Goal: Information Seeking & Learning: Check status

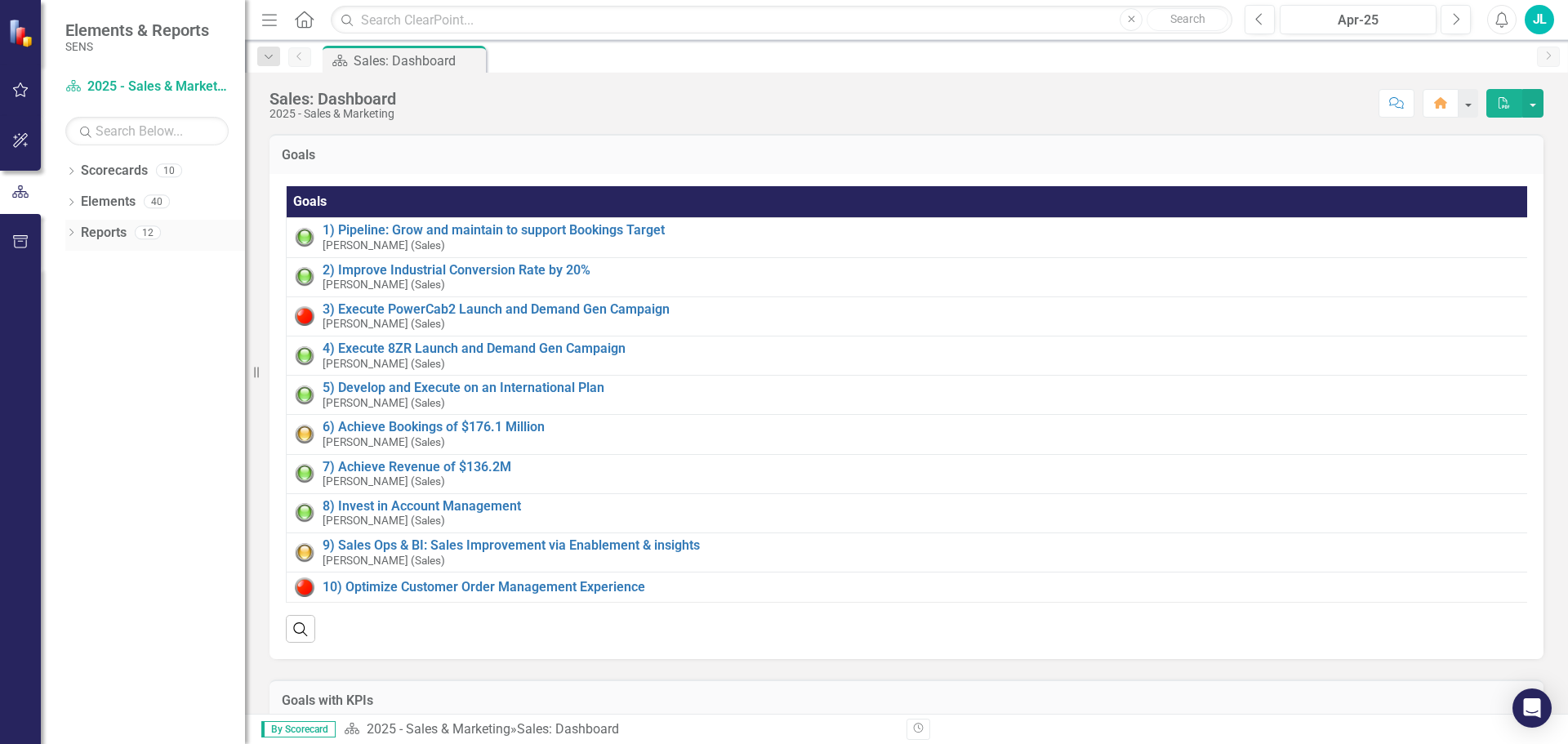
click at [72, 232] on icon "Dropdown" at bounding box center [71, 234] width 12 height 9
click at [77, 352] on icon "Dropdown" at bounding box center [78, 353] width 12 height 9
click at [79, 322] on icon "Dropdown" at bounding box center [77, 323] width 9 height 12
click at [79, 352] on icon at bounding box center [78, 354] width 4 height 7
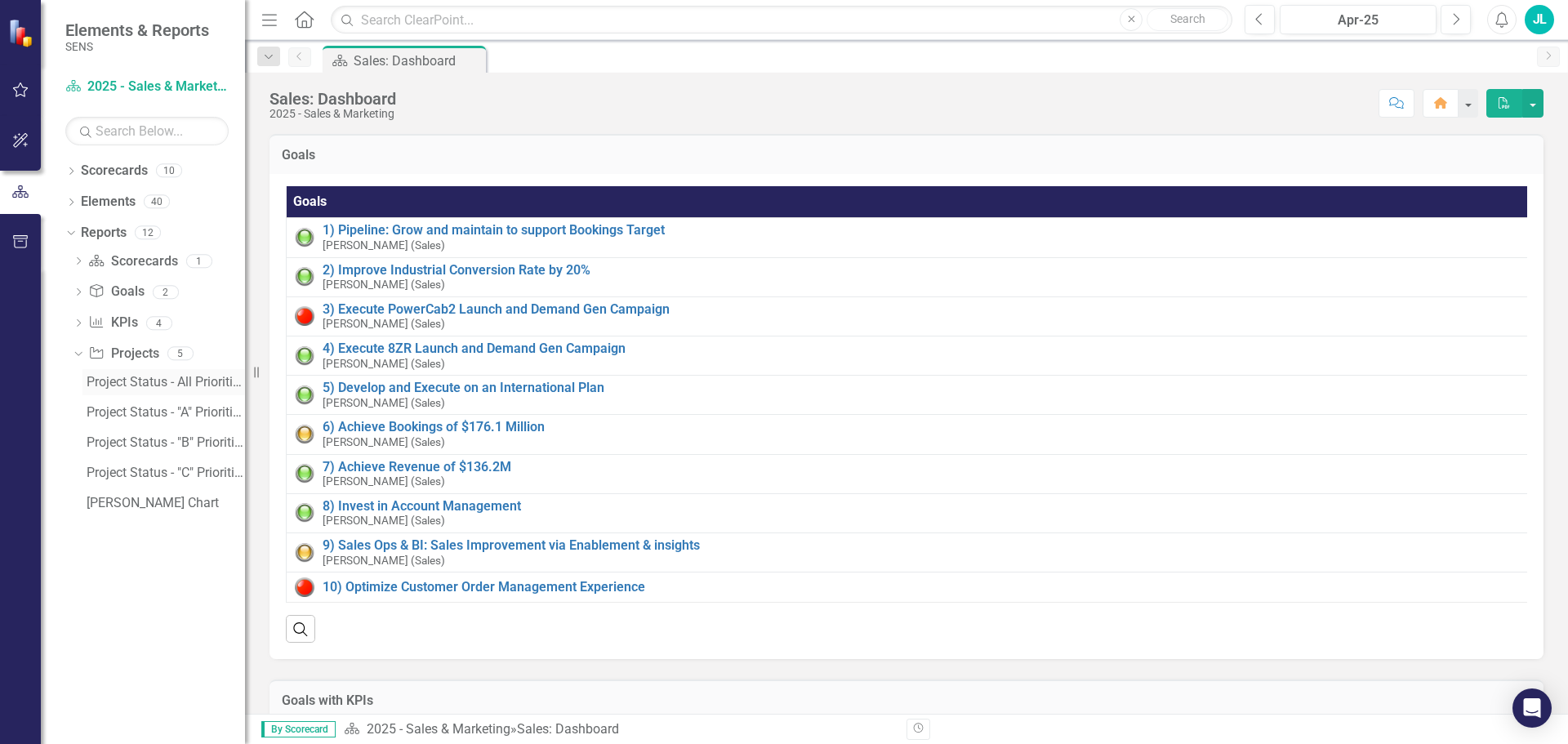
click at [113, 380] on div "Project Status - All Priorities" at bounding box center [166, 382] width 159 height 15
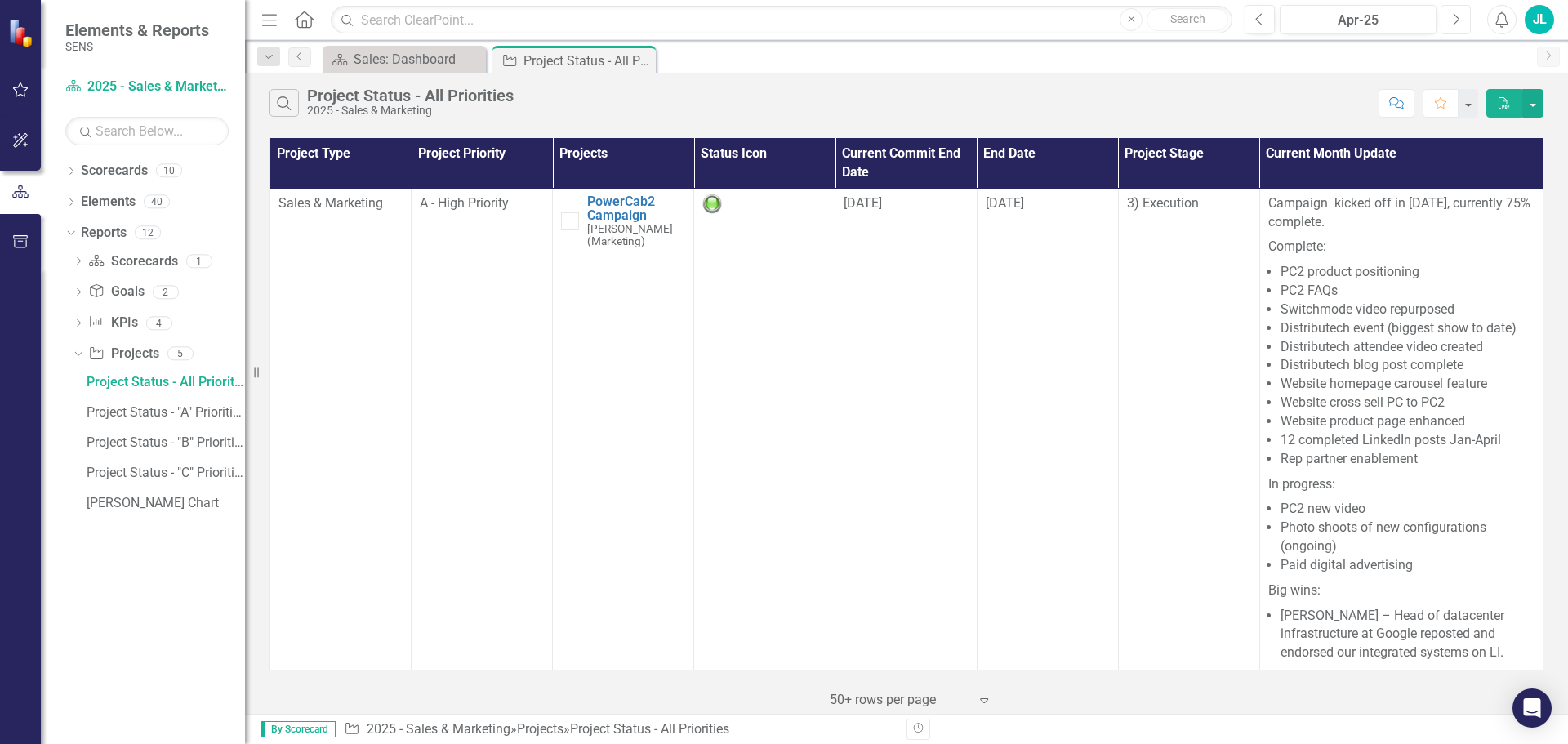
click at [1456, 22] on icon "Next" at bounding box center [1456, 19] width 9 height 15
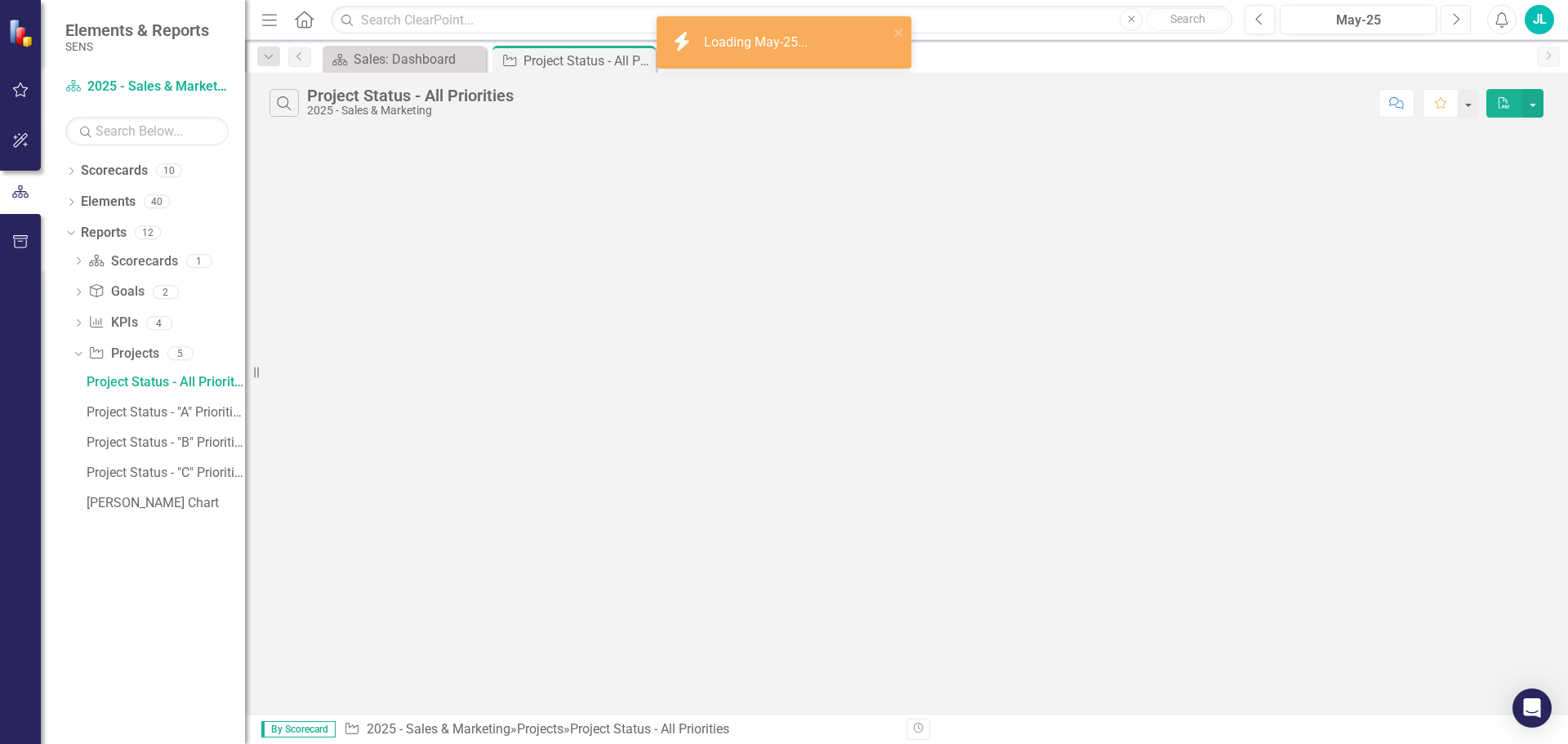
click at [1456, 22] on icon "Next" at bounding box center [1456, 19] width 9 height 15
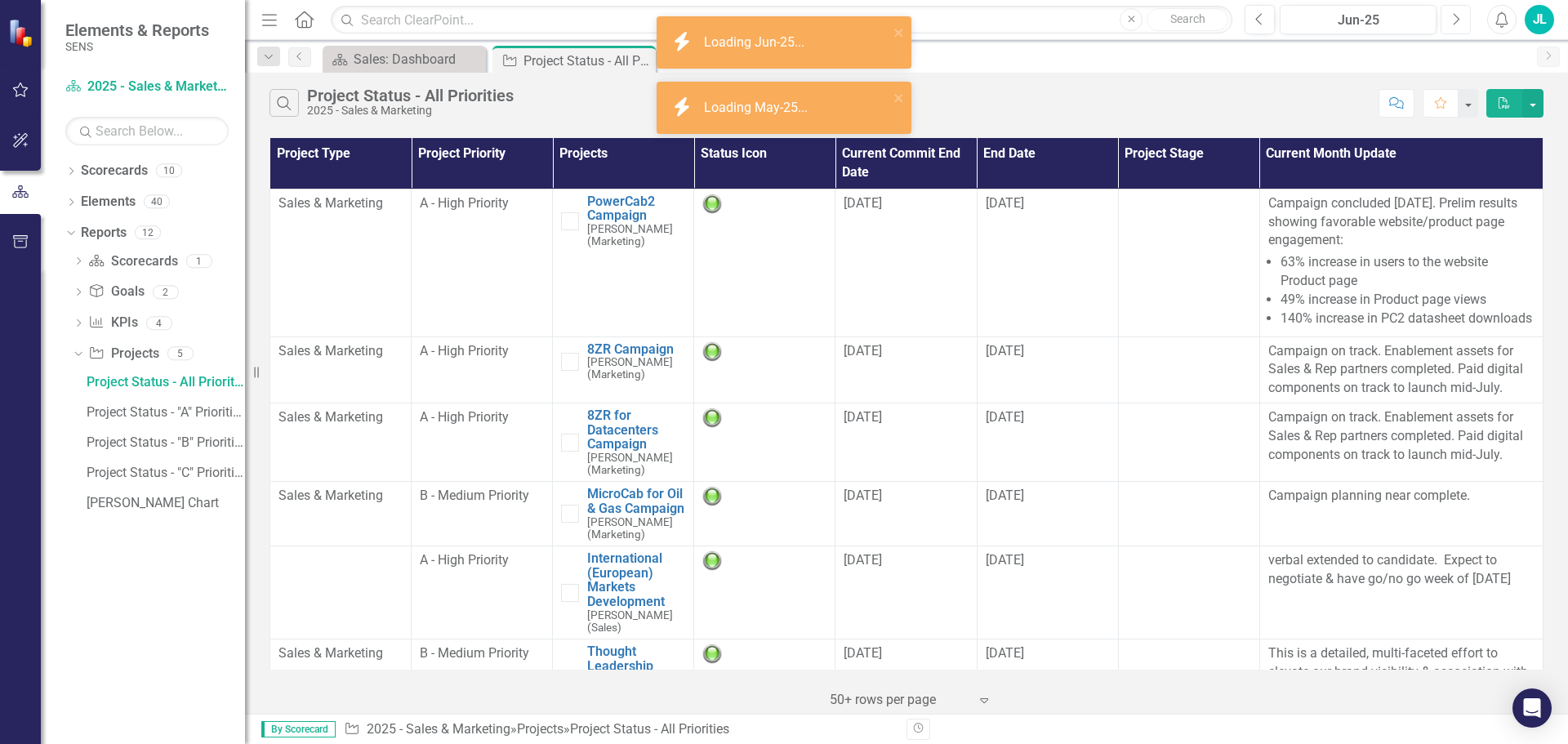
click at [1456, 22] on icon "Next" at bounding box center [1456, 19] width 9 height 15
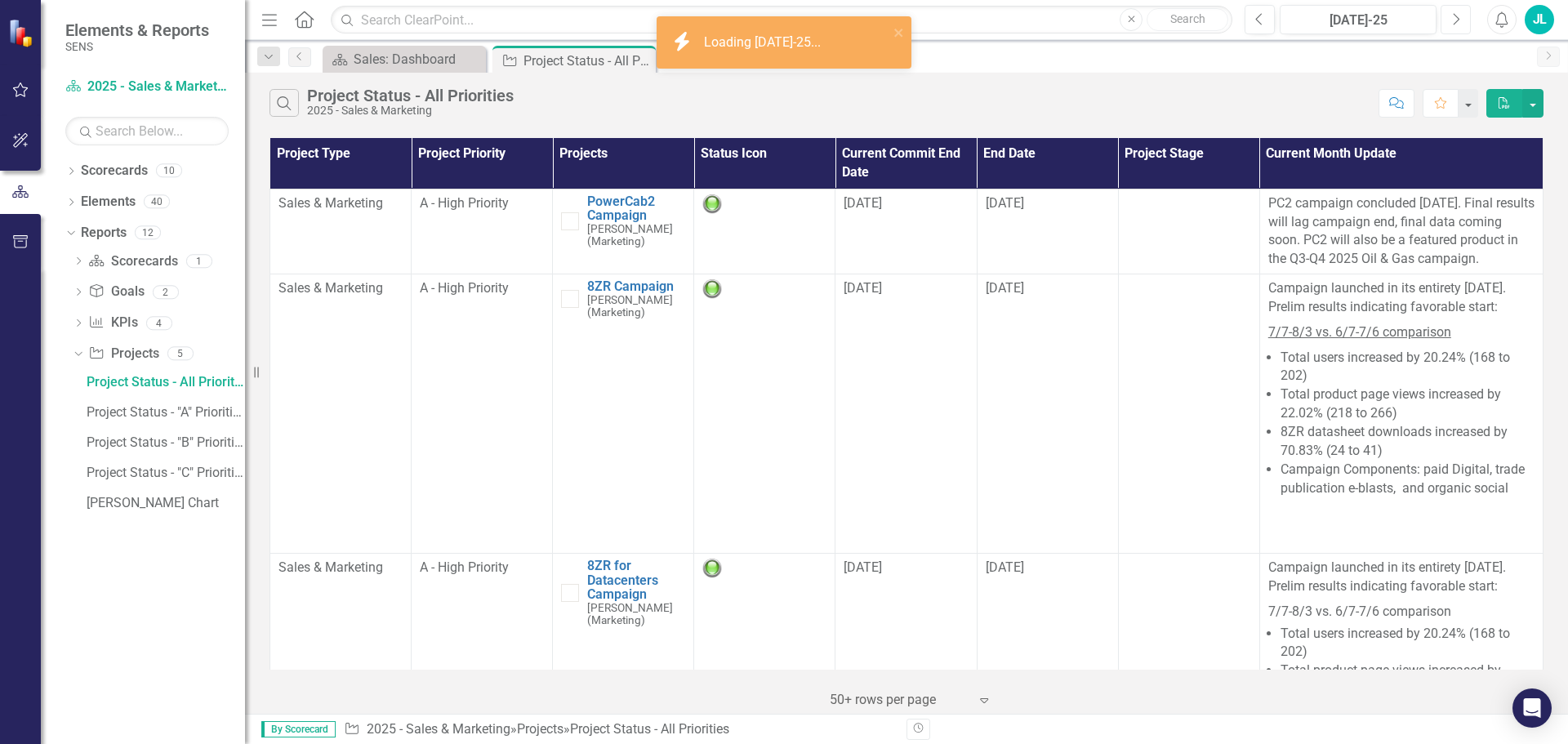
click at [1457, 21] on icon "Next" at bounding box center [1456, 19] width 9 height 15
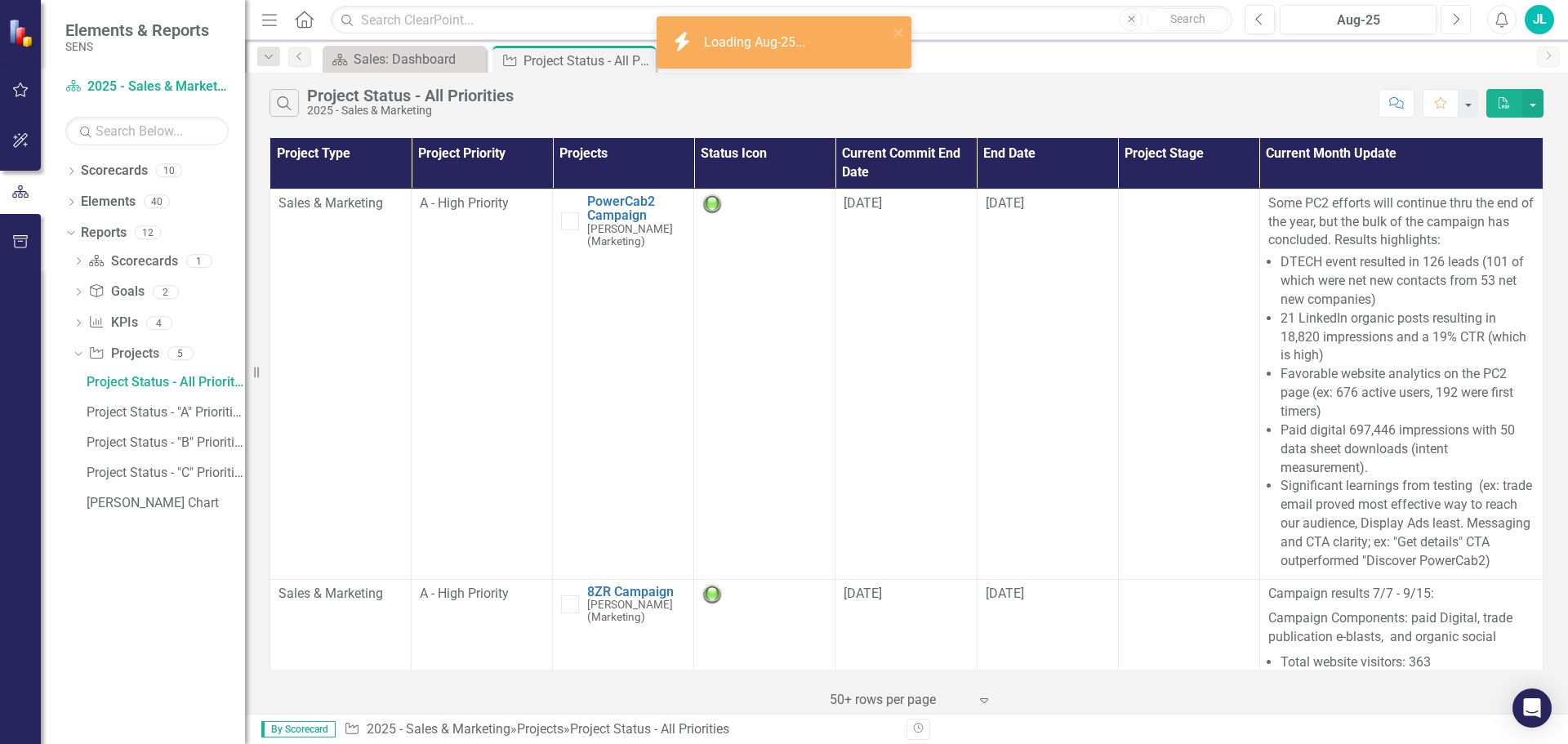
click at [1457, 21] on icon "button" at bounding box center [1457, 18] width 6 height 12
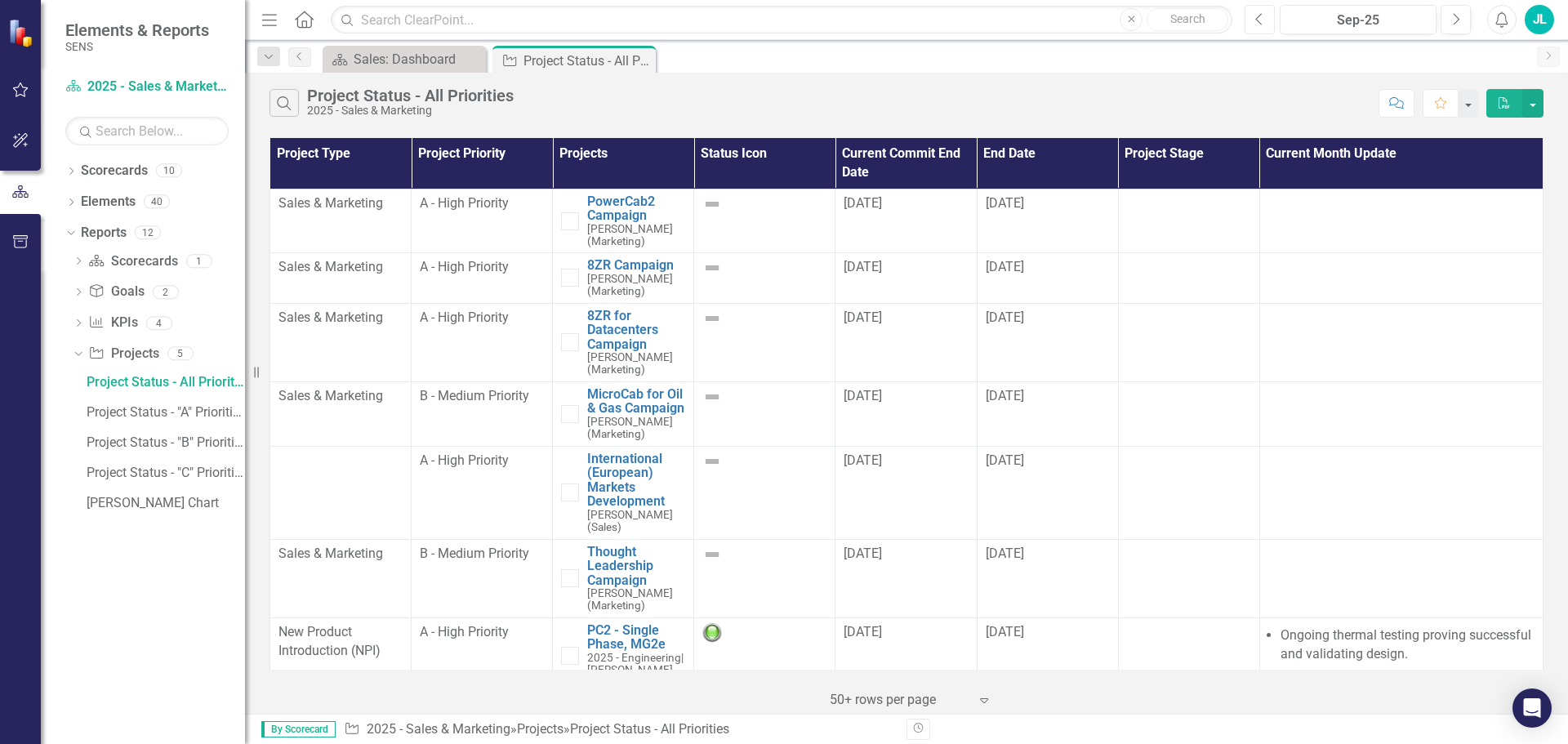
click at [1259, 20] on icon "Previous" at bounding box center [1260, 19] width 9 height 15
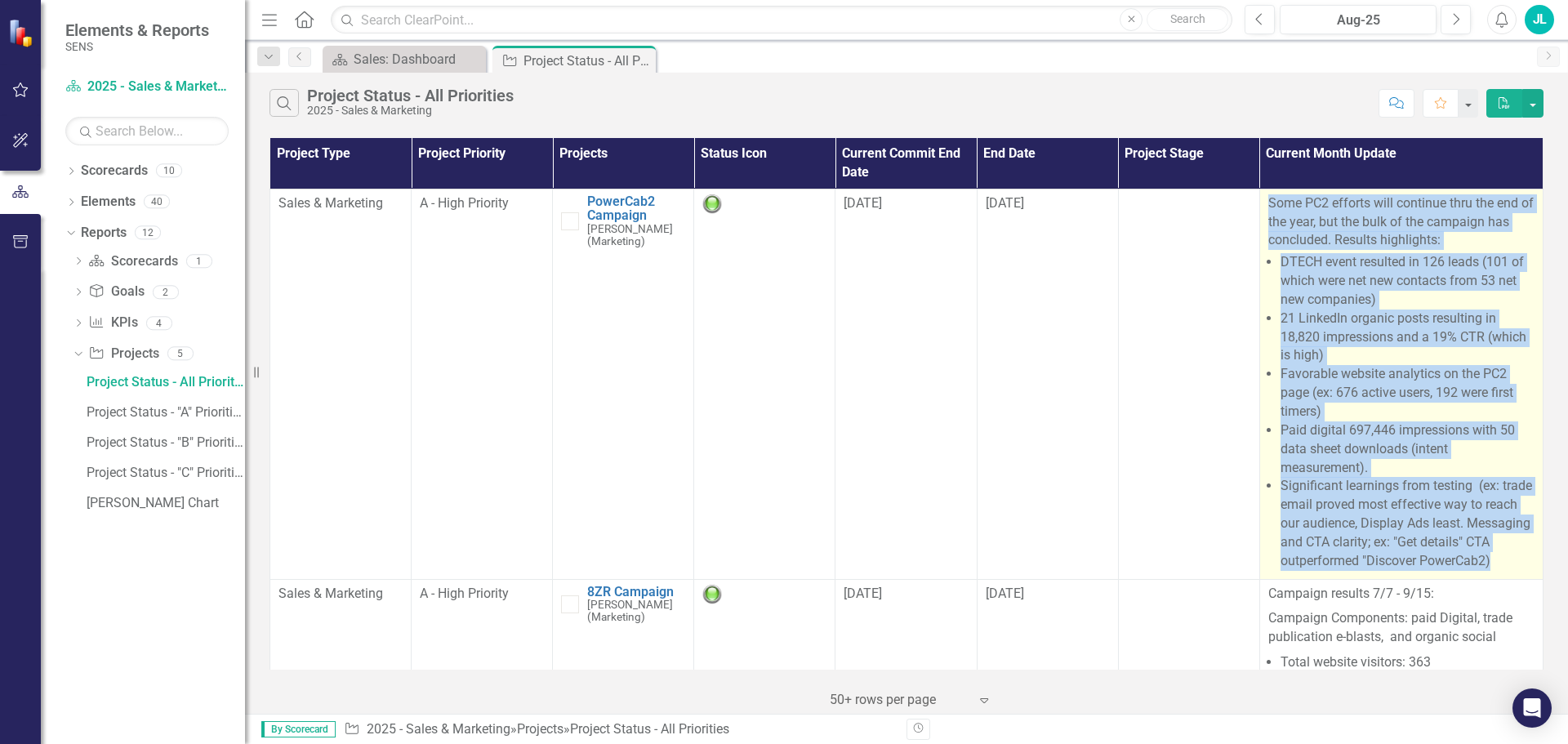
drag, startPoint x: 1261, startPoint y: 204, endPoint x: 1519, endPoint y: 563, distance: 442.1
click at [1519, 563] on span "Some PC2 efforts will continue thru the end of the year, but the bulk of the ca…" at bounding box center [1401, 382] width 266 height 377
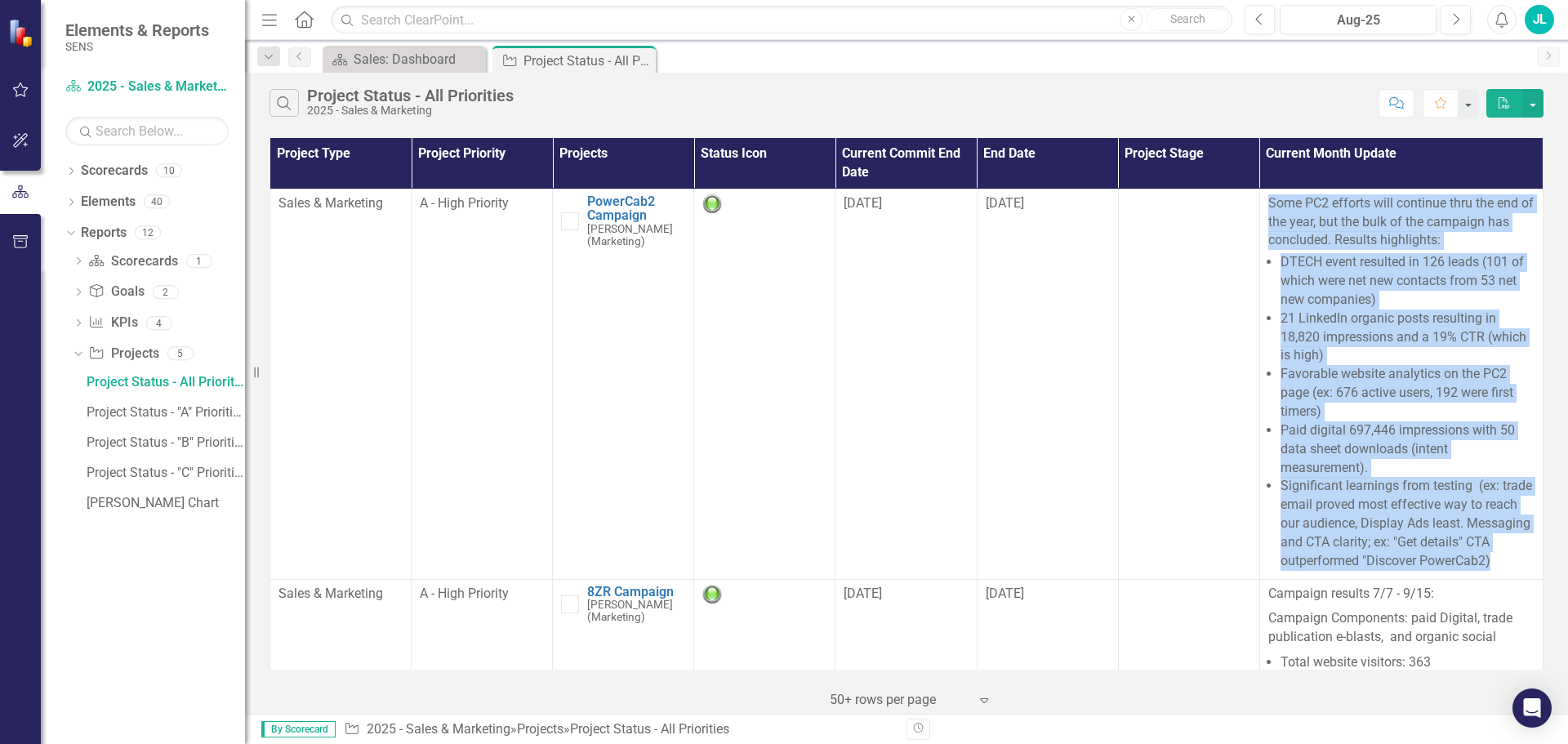
copy span "Some PC2 efforts will continue thru the end of the year, but the bulk of the ca…"
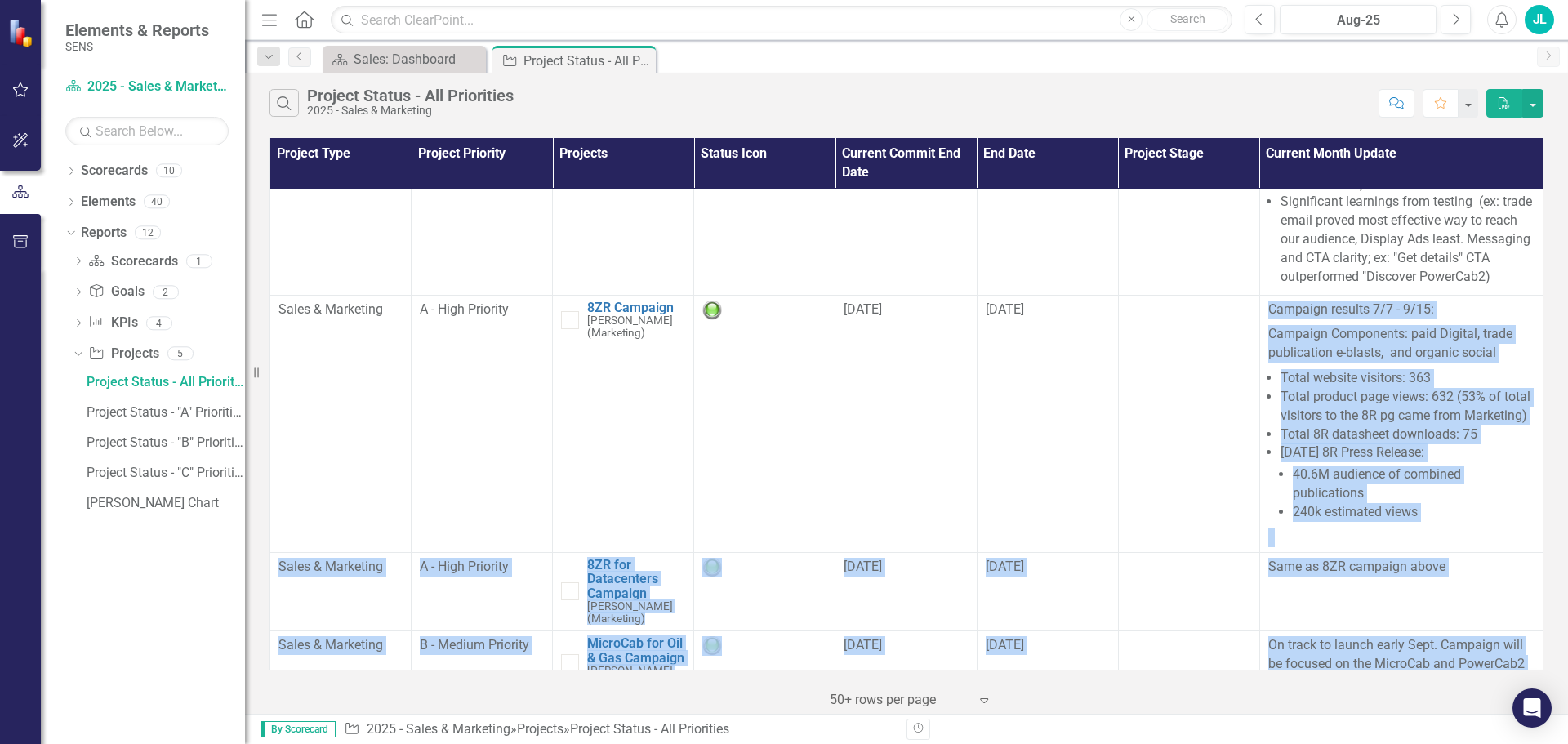
scroll to position [364, 0]
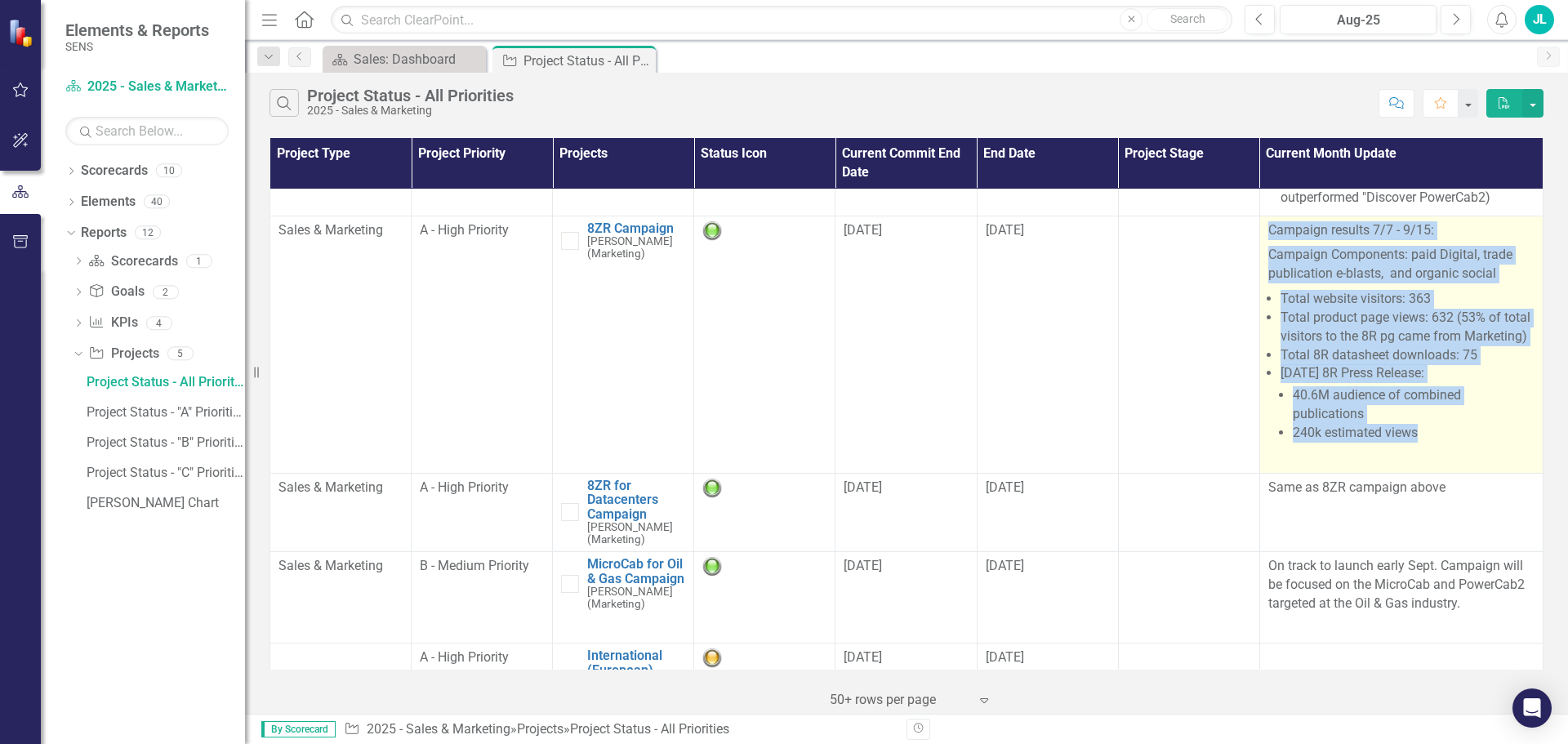
drag, startPoint x: 1262, startPoint y: 427, endPoint x: 1429, endPoint y: 442, distance: 167.7
click at [1429, 442] on span "Campaign results 7/7 - 9/15: Campaign Components: paid Digital, trade publicati…" at bounding box center [1401, 345] width 266 height 247
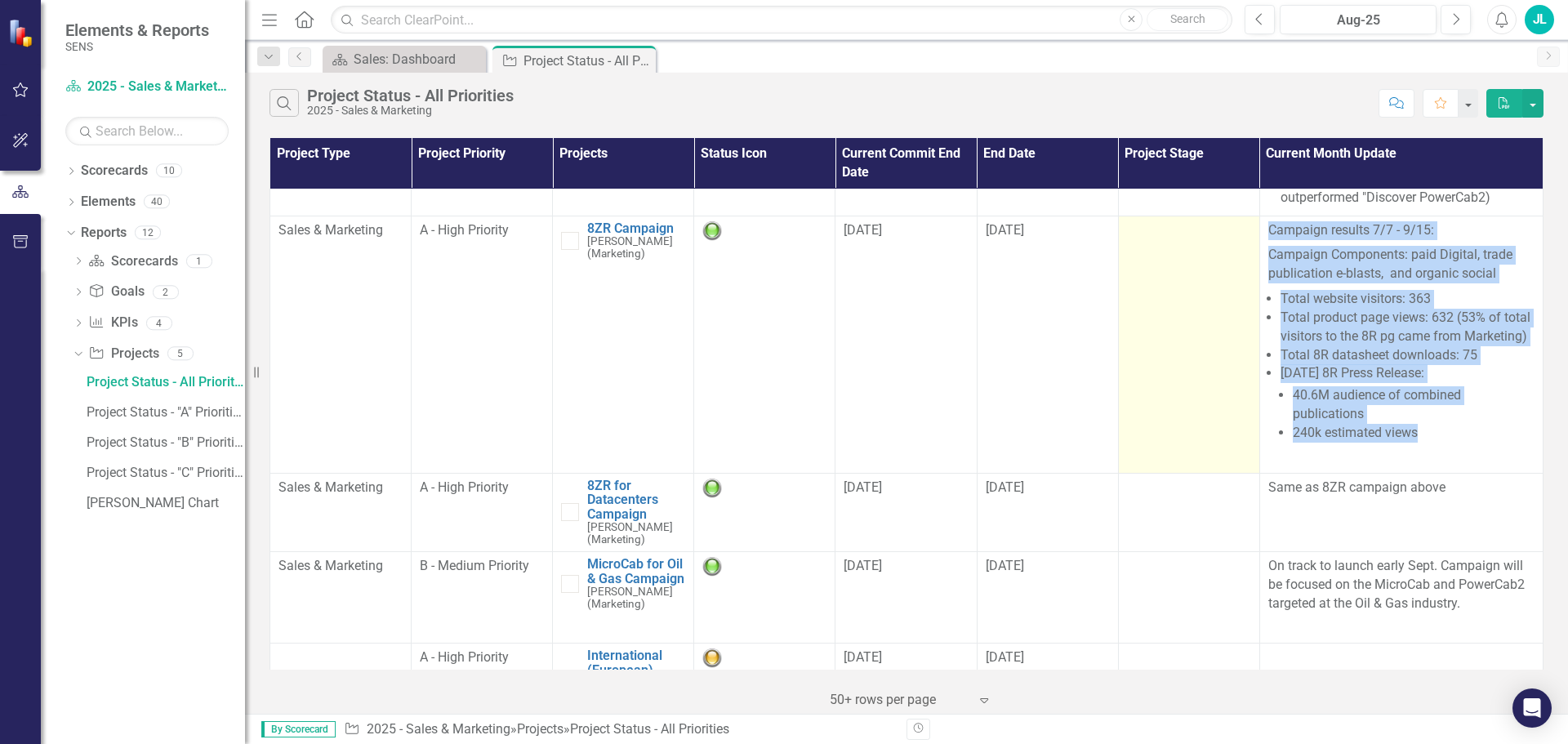
copy span "Campaign results 7/7 - 9/15: Campaign Components: paid Digital, trade publicati…"
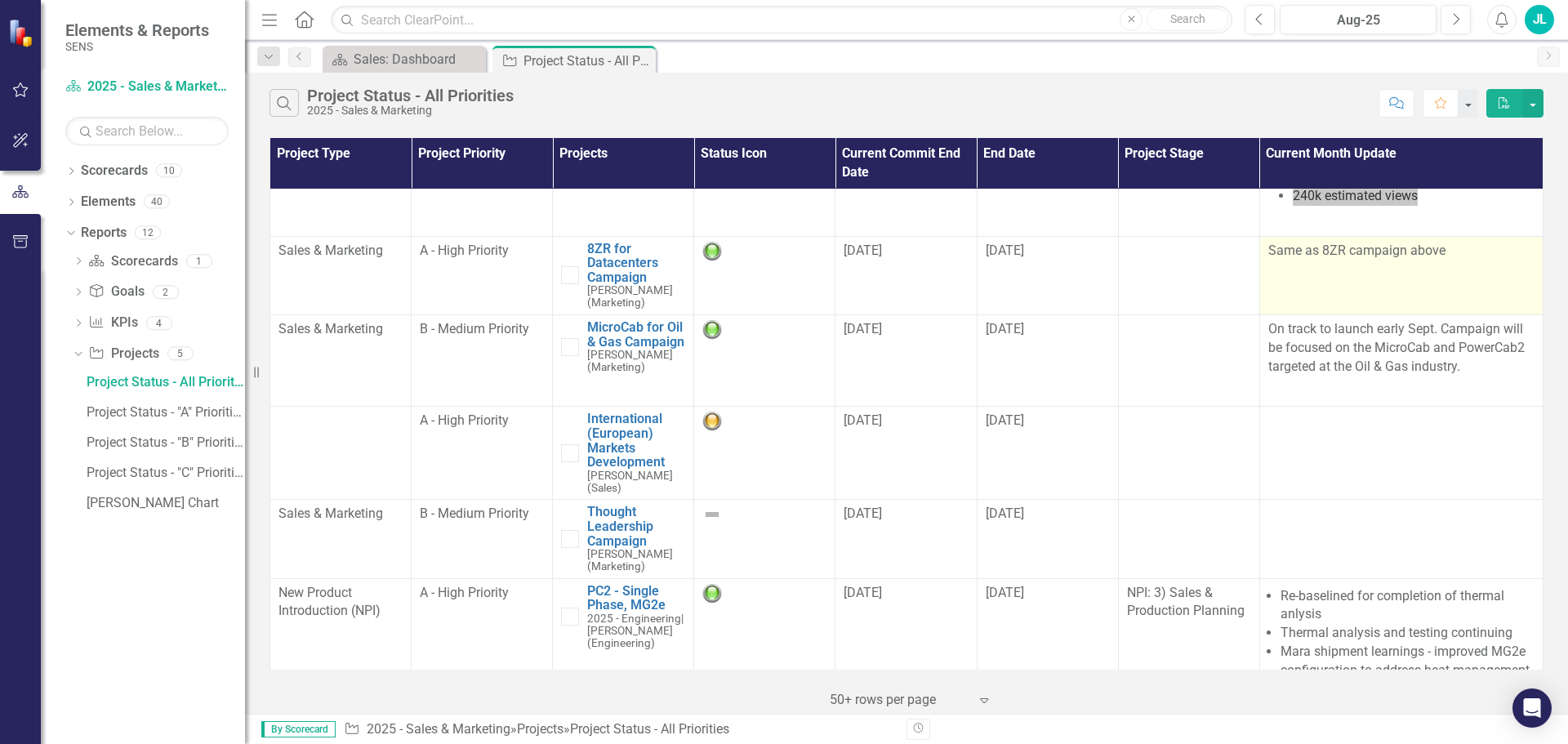
scroll to position [608, 0]
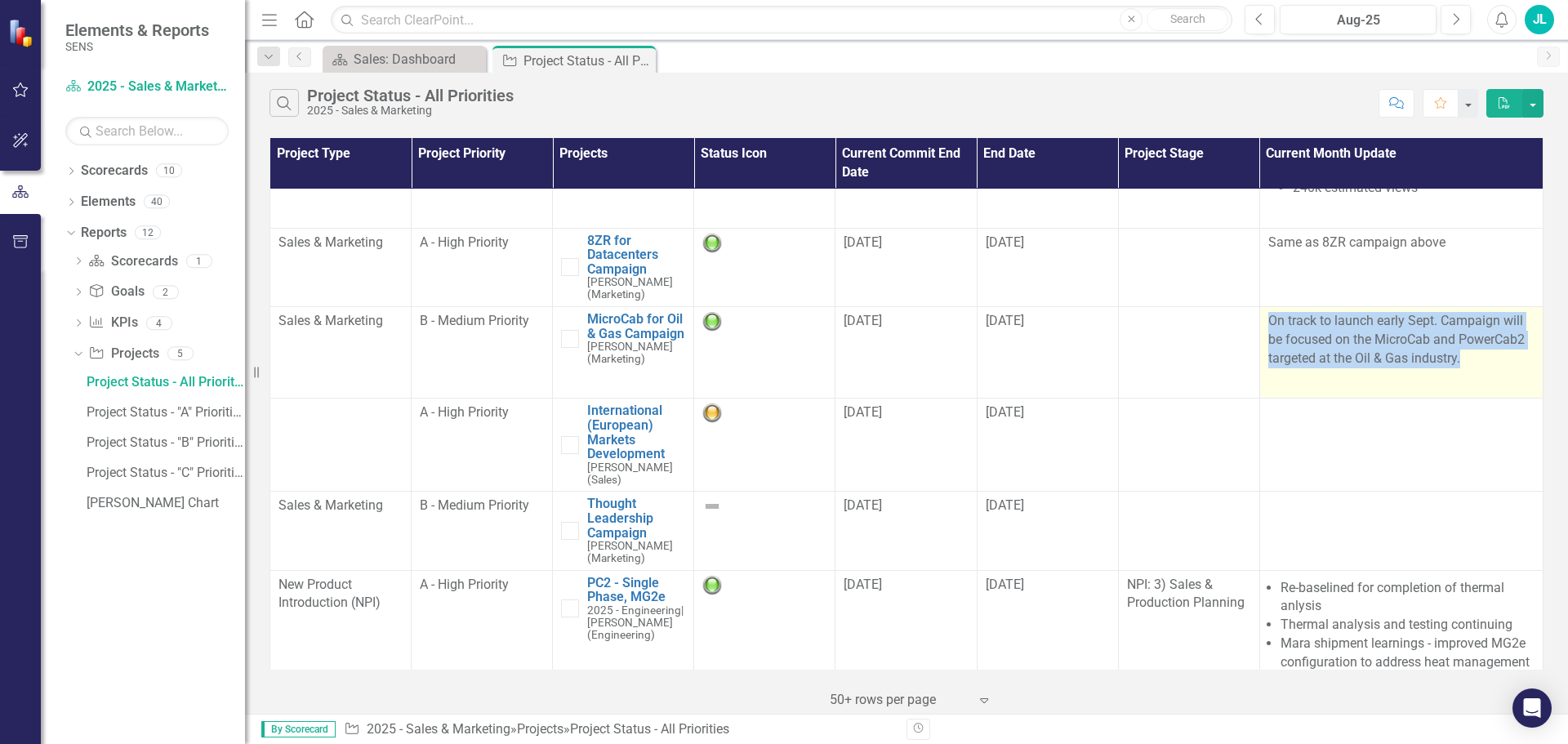
drag, startPoint x: 1260, startPoint y: 322, endPoint x: 1474, endPoint y: 355, distance: 216.5
click at [1474, 355] on p "On track to launch early Sept. Campaign will be focused on the MicroCab and Pow…" at bounding box center [1401, 341] width 266 height 59
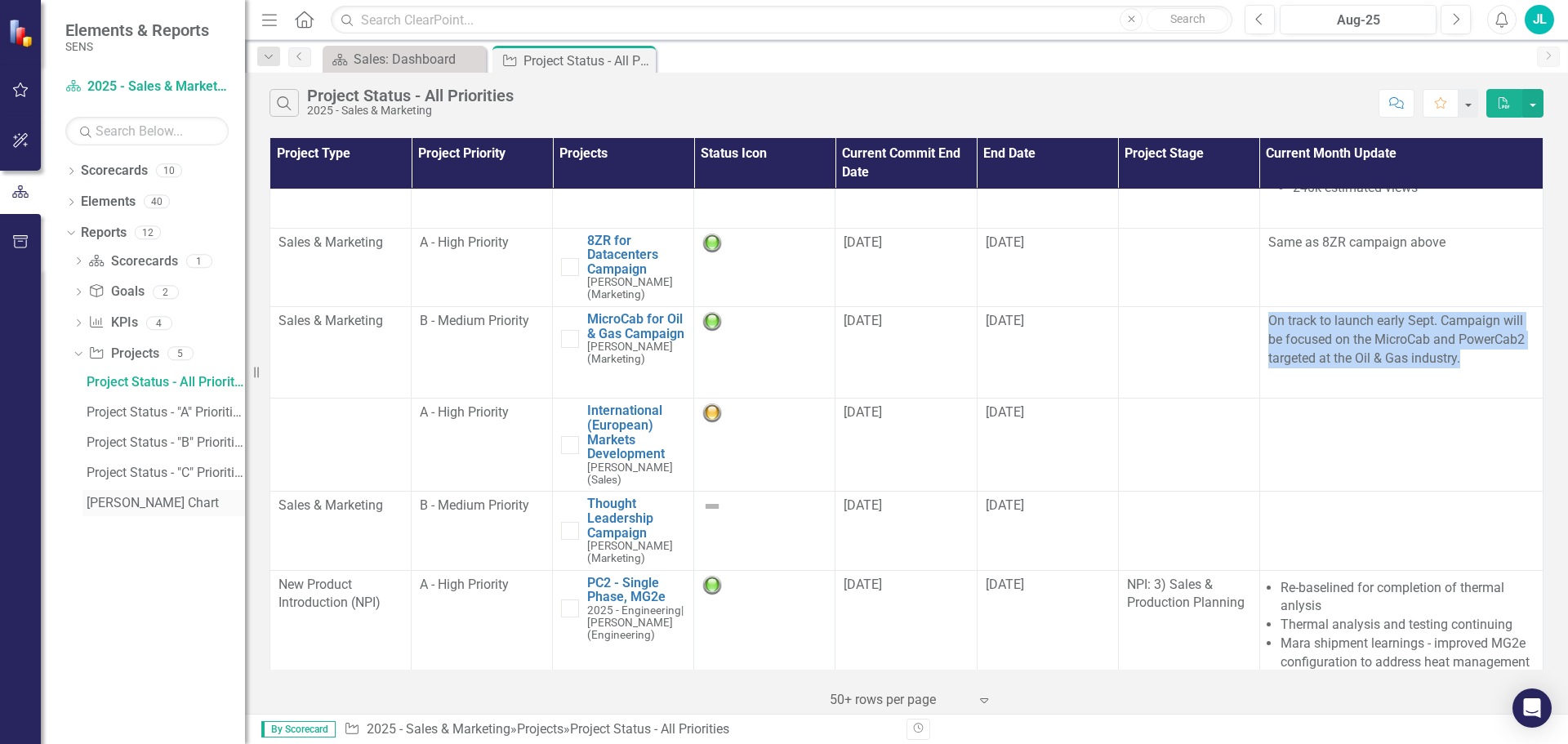
copy p "On track to launch early Sept. Campaign will be focused on the MicroCab and Pow…"
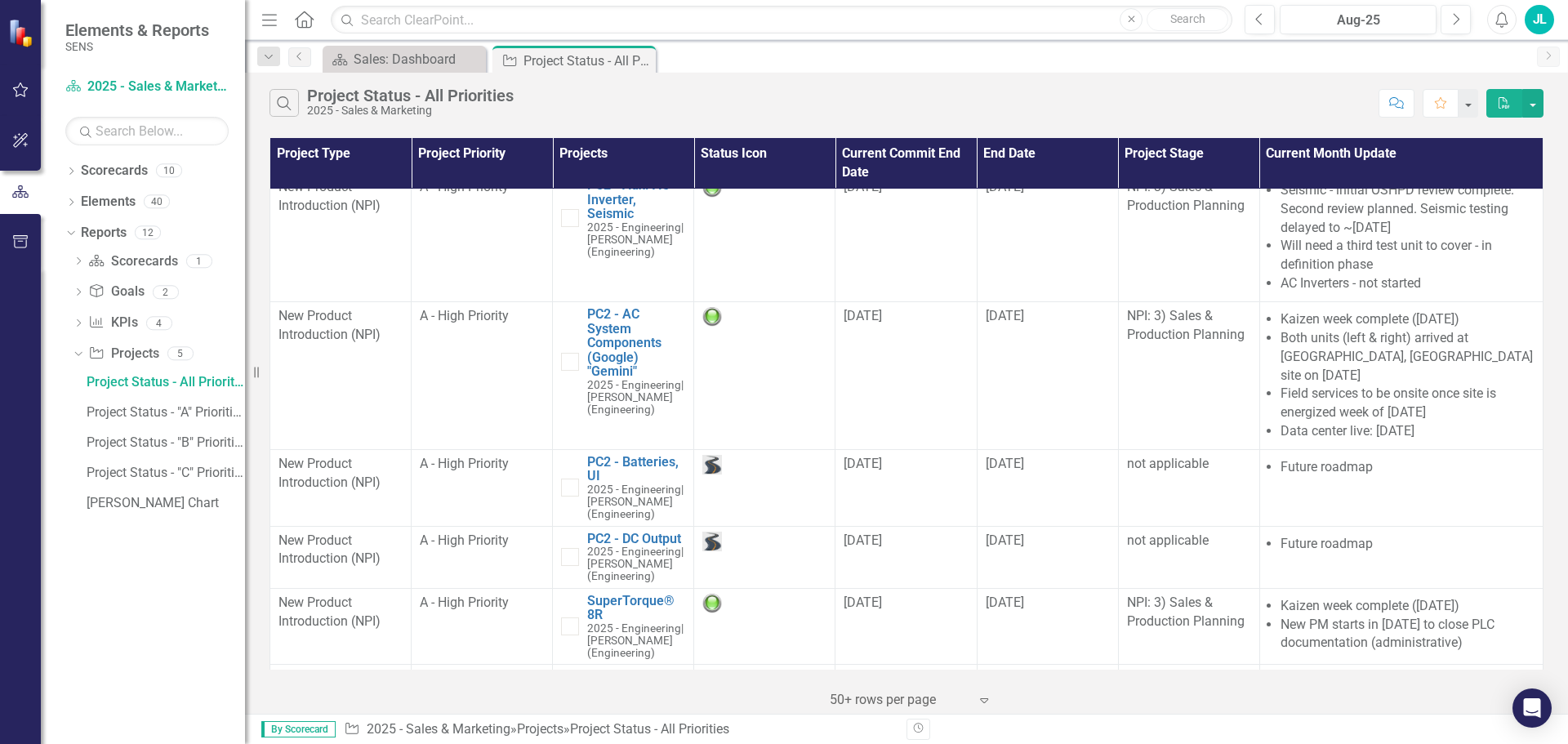
scroll to position [1752, 0]
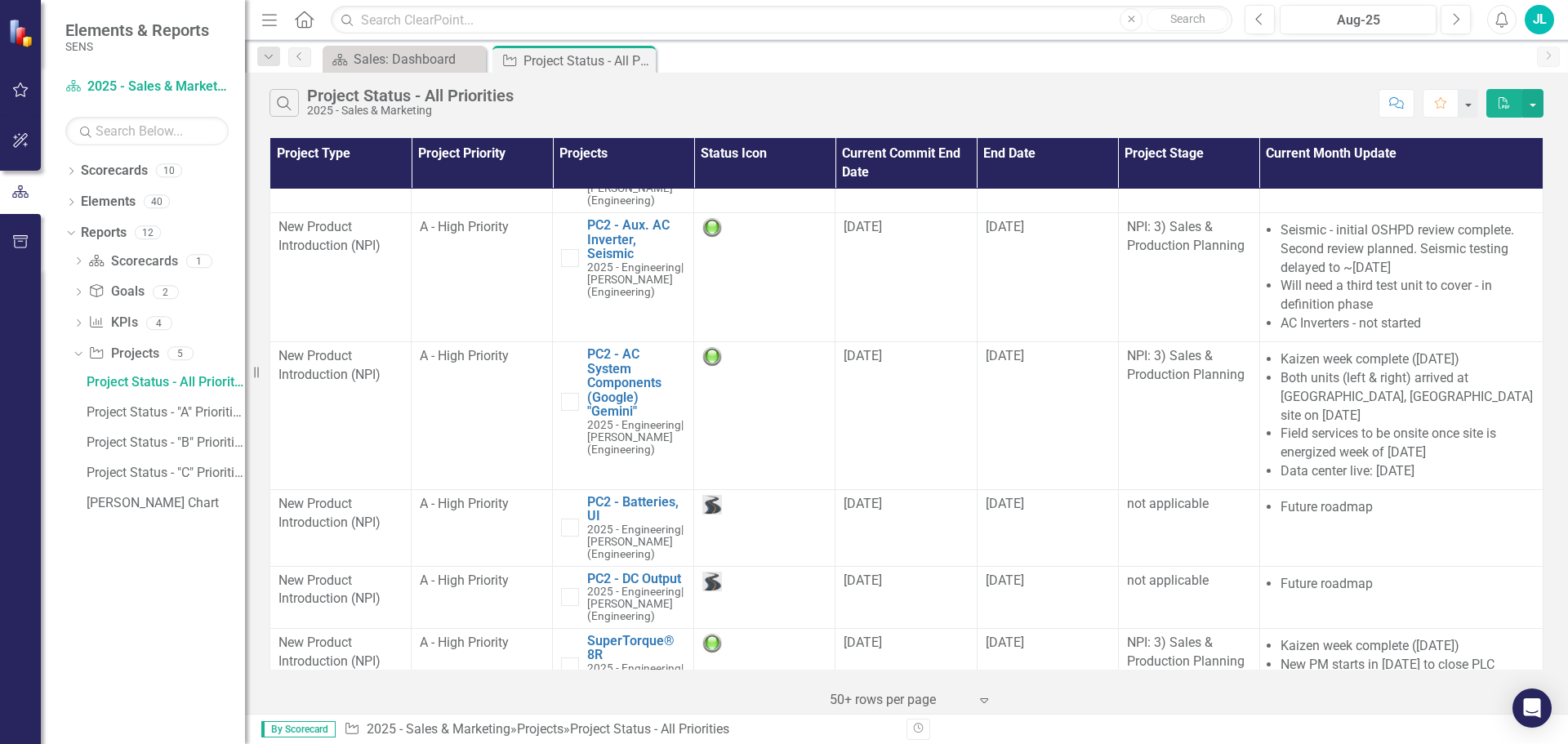
click at [1430, 425] on li "Field services to be onsite once site is energized week of [DATE]" at bounding box center [1408, 443] width 254 height 37
drag, startPoint x: 1425, startPoint y: 428, endPoint x: 1264, endPoint y: 358, distance: 175.6
click at [1268, 358] on span "Kaizen week complete ([DATE]) Both units (left & right) arrived at [GEOGRAPHIC_…" at bounding box center [1401, 415] width 266 height 130
copy ul "Both units (left & right) arrived at [GEOGRAPHIC_DATA], [GEOGRAPHIC_DATA] site …"
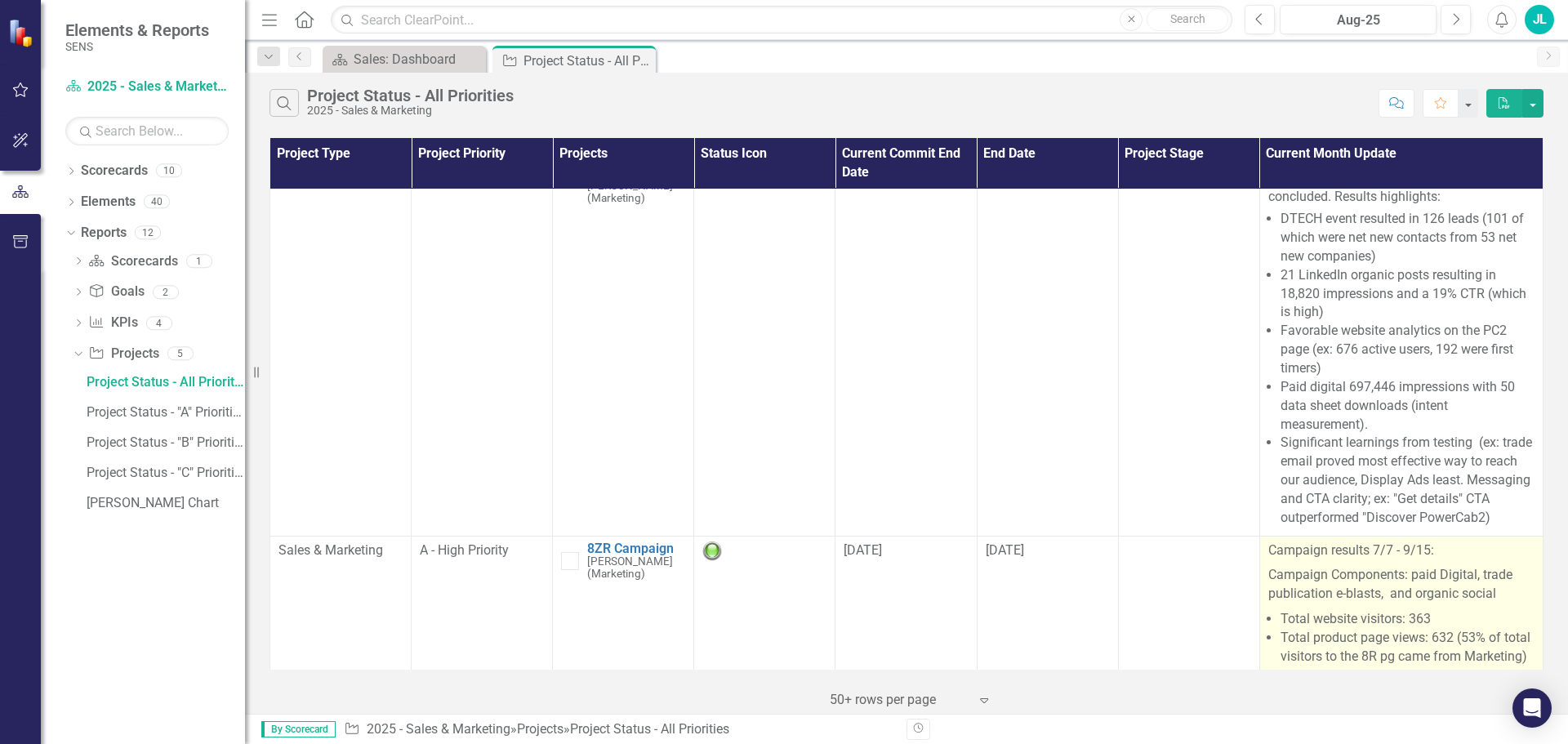
scroll to position [0, 0]
